Goal: Transaction & Acquisition: Purchase product/service

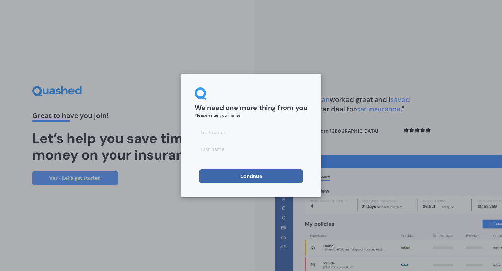
click at [204, 138] on input at bounding box center [251, 133] width 113 height 14
type input "[PERSON_NAME]"
click at [248, 160] on form "We need one more thing from you Please enter your name [PERSON_NAME]" at bounding box center [251, 136] width 113 height 96
click at [218, 150] on input at bounding box center [251, 149] width 113 height 14
type input "Billingham"
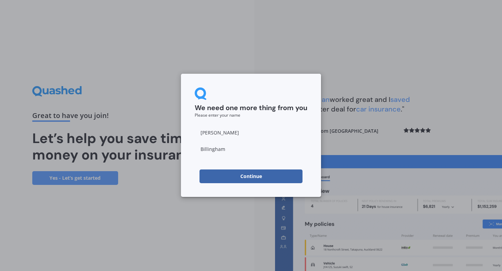
click at [277, 163] on form "We need one more thing from you Please enter your name Gary Billingham Continue" at bounding box center [251, 136] width 113 height 96
click at [259, 176] on button "Continue" at bounding box center [250, 177] width 103 height 14
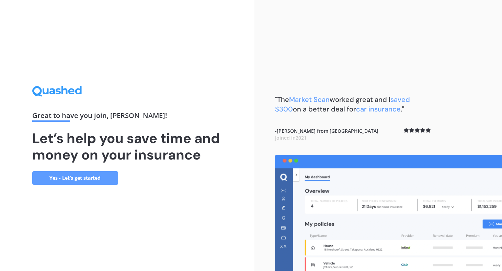
click at [66, 176] on link "Yes - Let’s get started" at bounding box center [75, 178] width 86 height 14
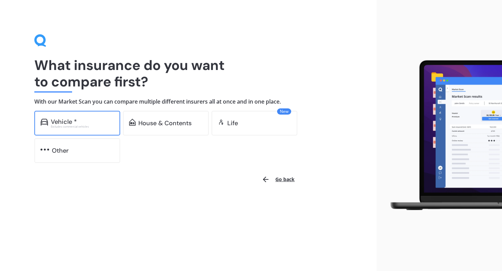
click at [65, 123] on div "Vehicle *" at bounding box center [64, 121] width 26 height 7
